Goal: Browse casually: Explore the website without a specific task or goal

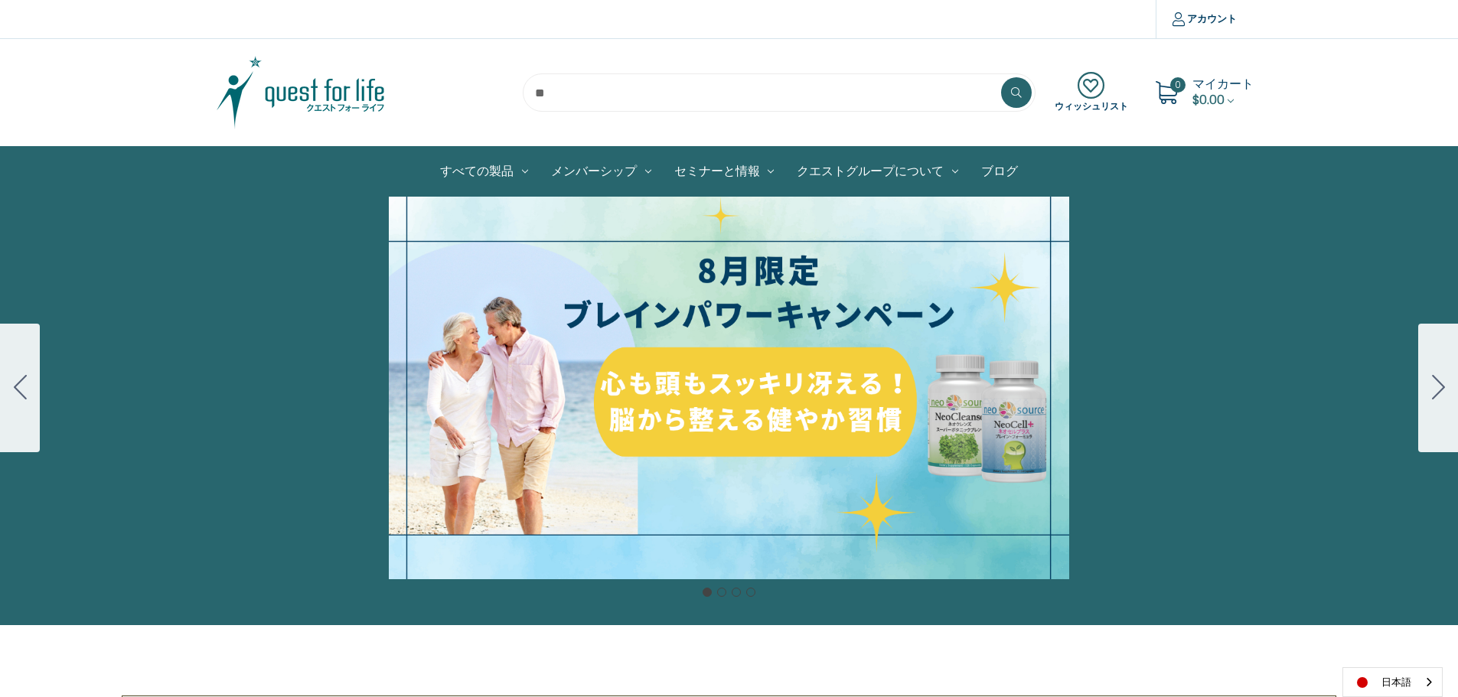
click at [1208, 627] on div at bounding box center [729, 641] width 1442 height 32
click at [989, 171] on link "ブログ" at bounding box center [999, 171] width 60 height 49
click at [875, 324] on div "細胞プロテクトセット 通常188ドル セール価格160ドル $28 OFF 2025年4月1日～4月30日 12月１日〜23日 販売中" at bounding box center [729, 388] width 1458 height 383
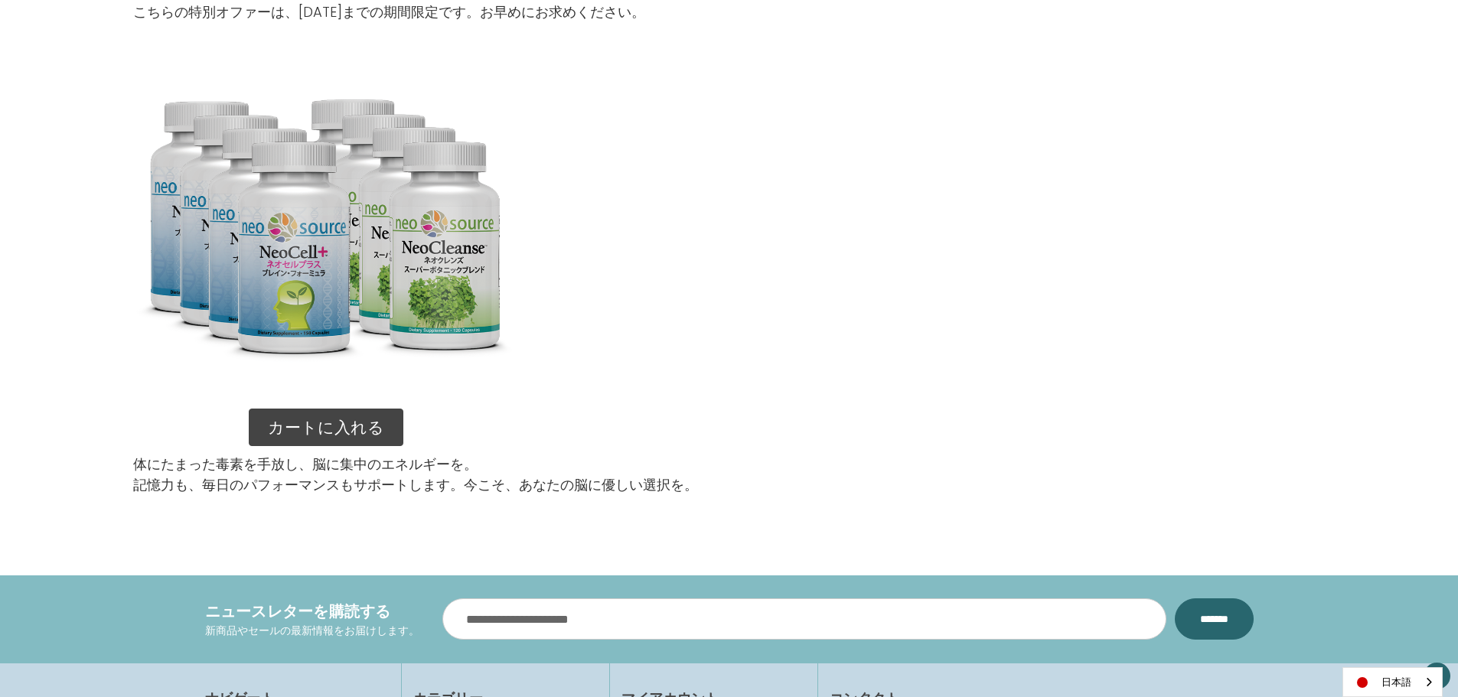
scroll to position [2372, 0]
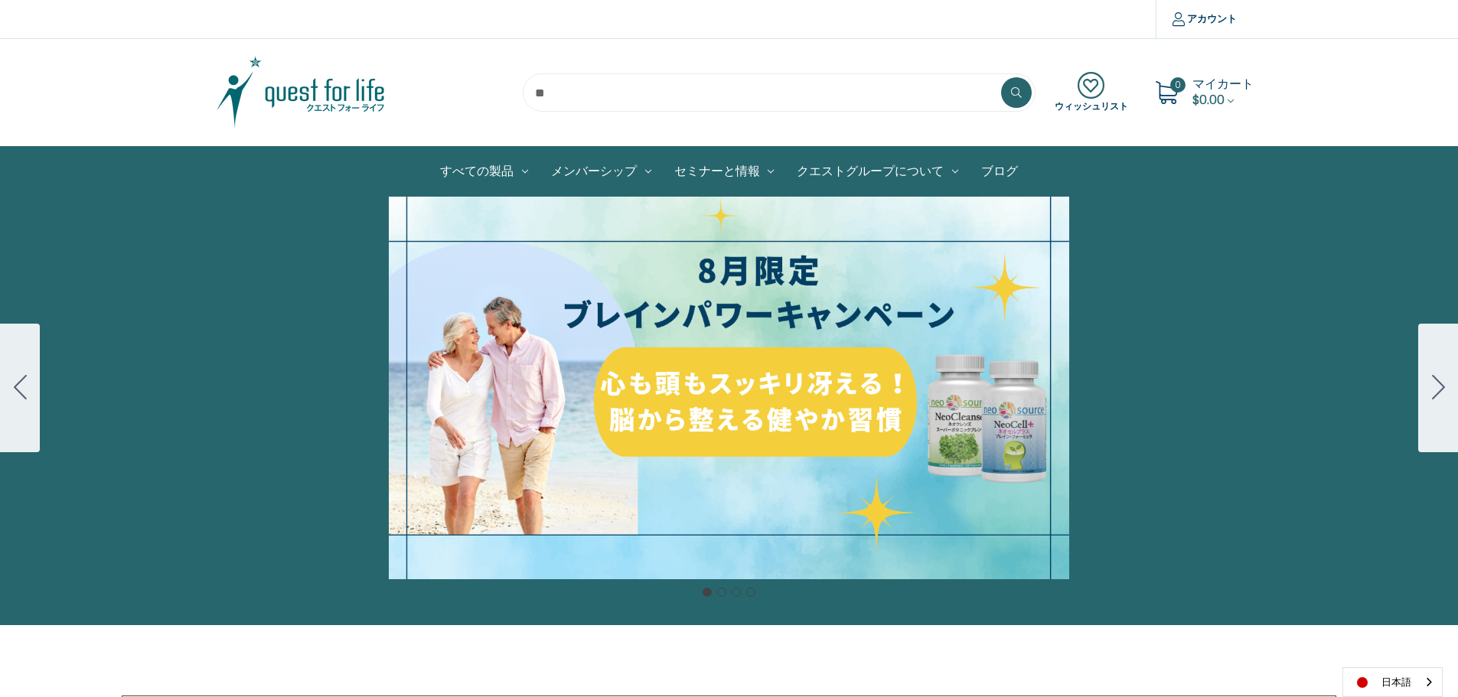
click at [907, 390] on div "細胞プロテクトセット 通常188ドル セール価格160ドル $28 OFF 2025年4月1日～4月30日 12月１日〜23日 販売中" at bounding box center [729, 388] width 1458 height 383
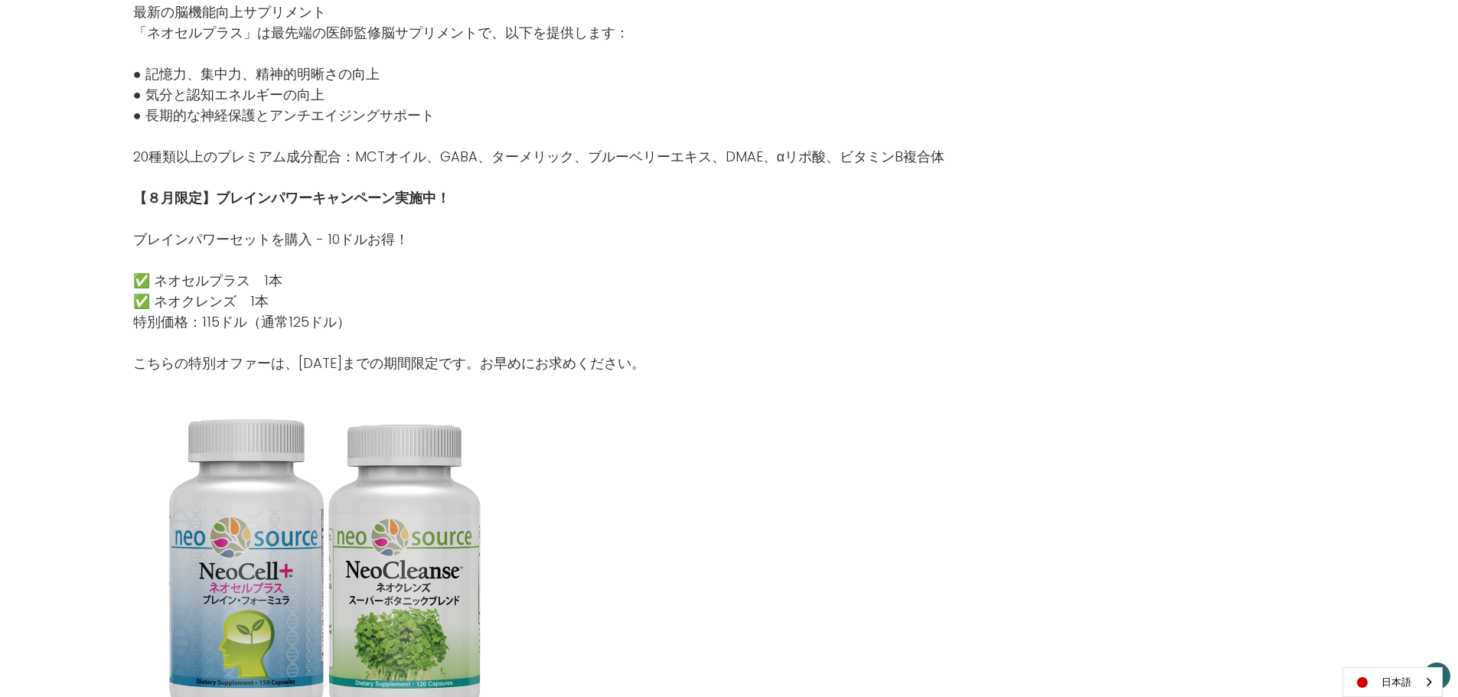
scroll to position [1301, 0]
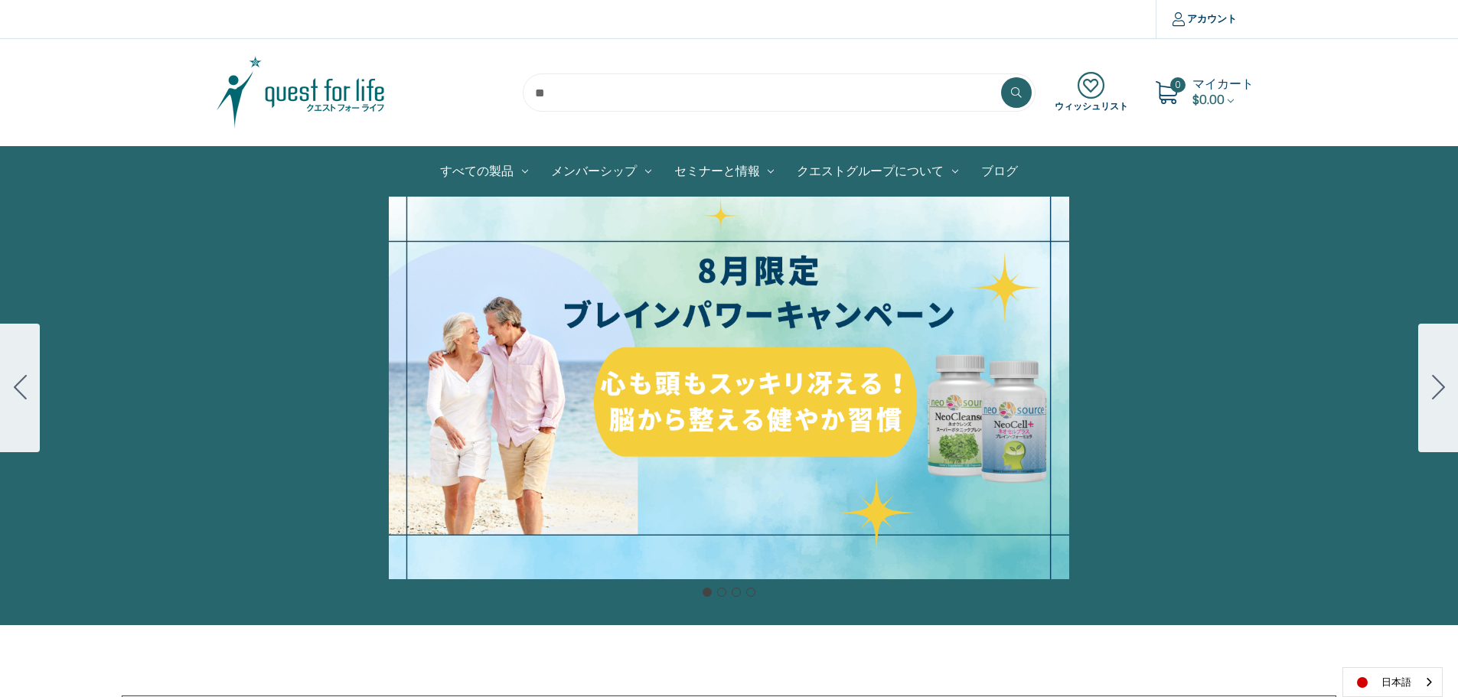
click at [993, 177] on link "ブログ" at bounding box center [999, 171] width 60 height 49
